Goal: Navigation & Orientation: Find specific page/section

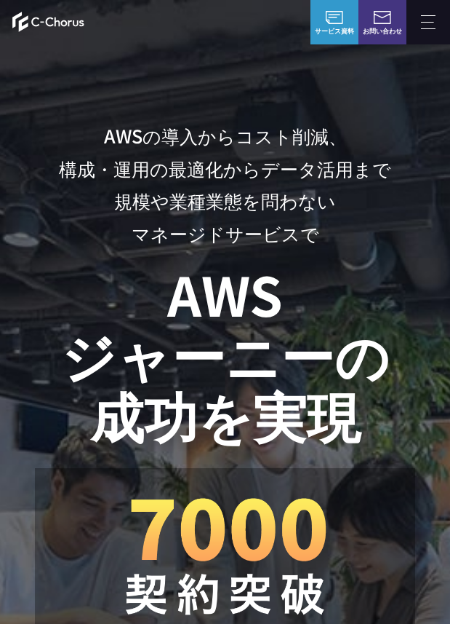
click at [422, 23] on button at bounding box center [429, 22] width 44 height 44
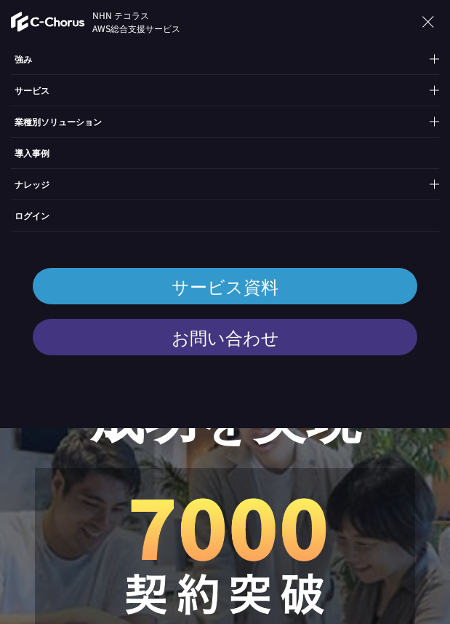
click at [82, 96] on p "サービス" at bounding box center [225, 90] width 429 height 31
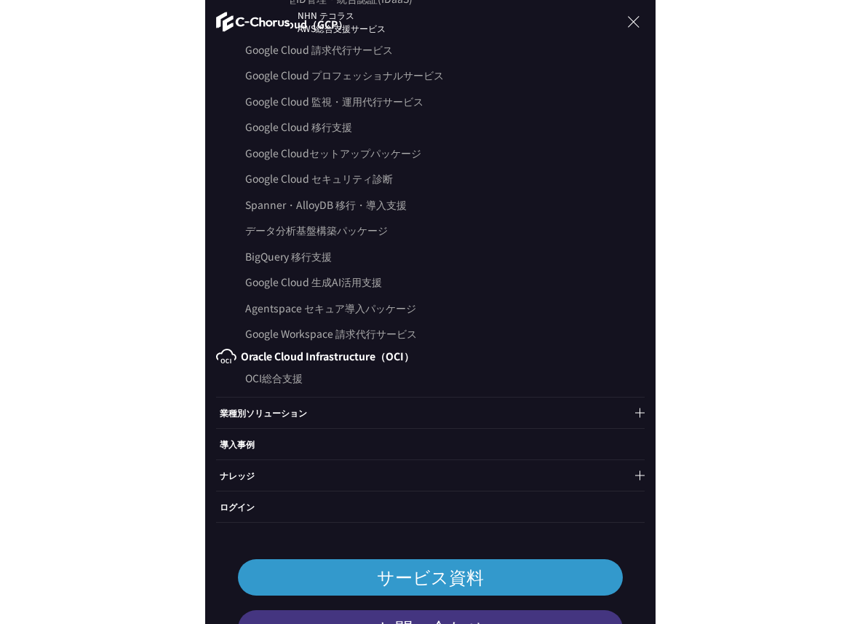
scroll to position [780, 0]
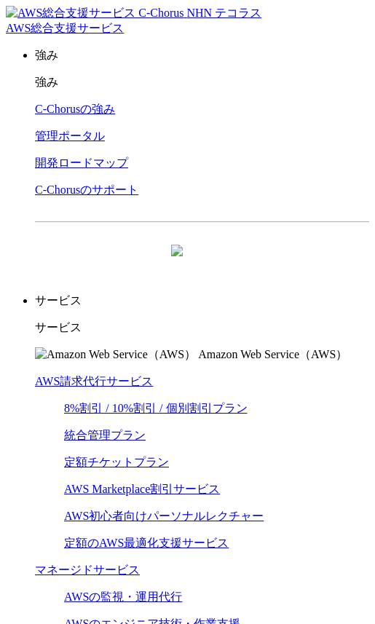
click at [73, 320] on p "サービス" at bounding box center [202, 327] width 334 height 15
